Goal: Download file/media

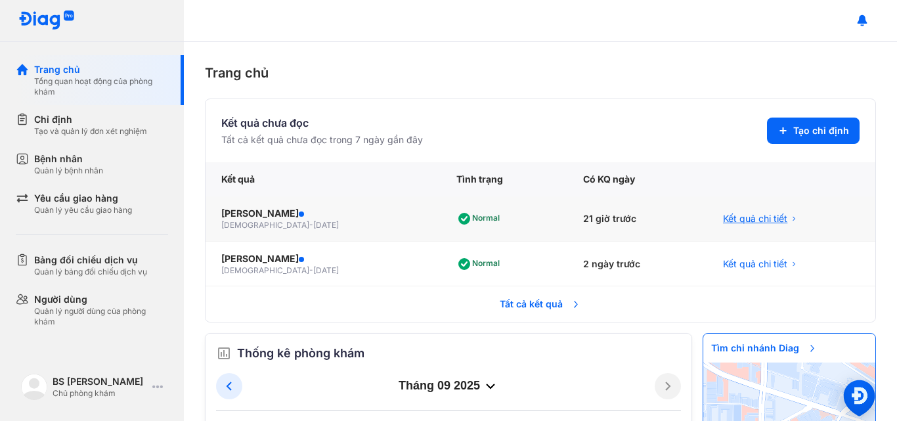
click at [723, 219] on span "Kết quả chi tiết" at bounding box center [755, 218] width 64 height 13
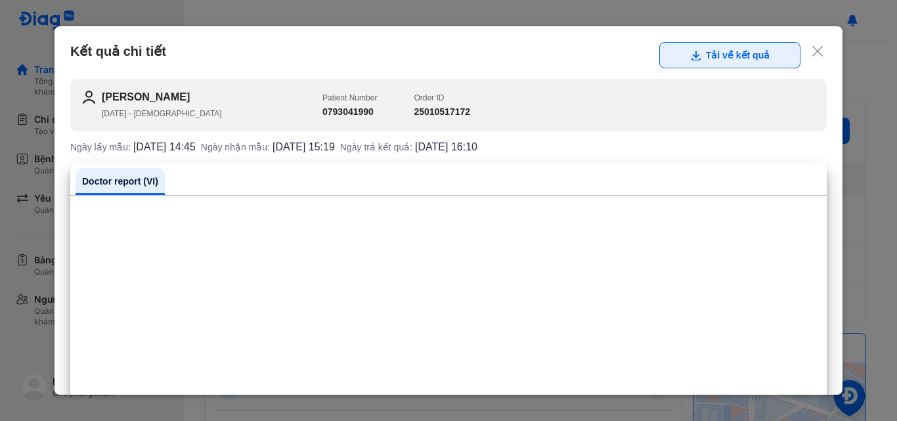
click at [705, 57] on button "Tải về kết quả" at bounding box center [729, 55] width 141 height 26
drag, startPoint x: 303, startPoint y: 49, endPoint x: 548, endPoint y: 178, distance: 277.0
click at [303, 49] on div "Kết quả chi tiết Tải về kết quả" at bounding box center [448, 55] width 756 height 26
click at [812, 50] on use at bounding box center [817, 51] width 11 height 11
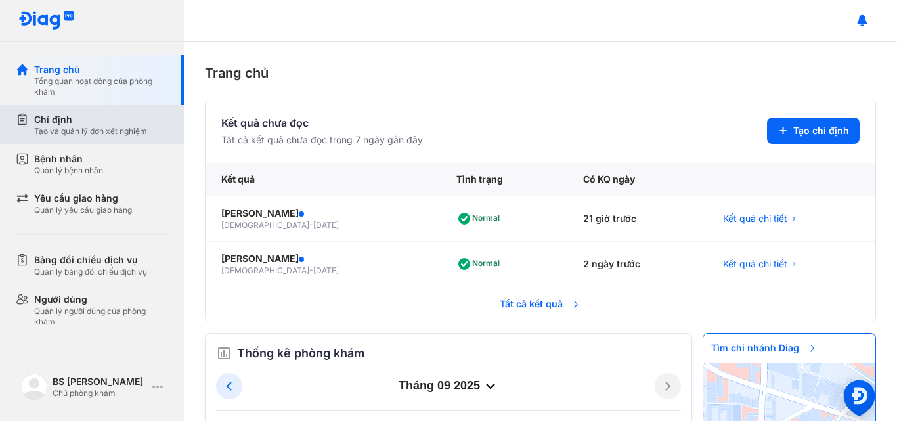
click at [125, 125] on div "Chỉ định" at bounding box center [90, 119] width 113 height 13
